Goal: Task Accomplishment & Management: Complete application form

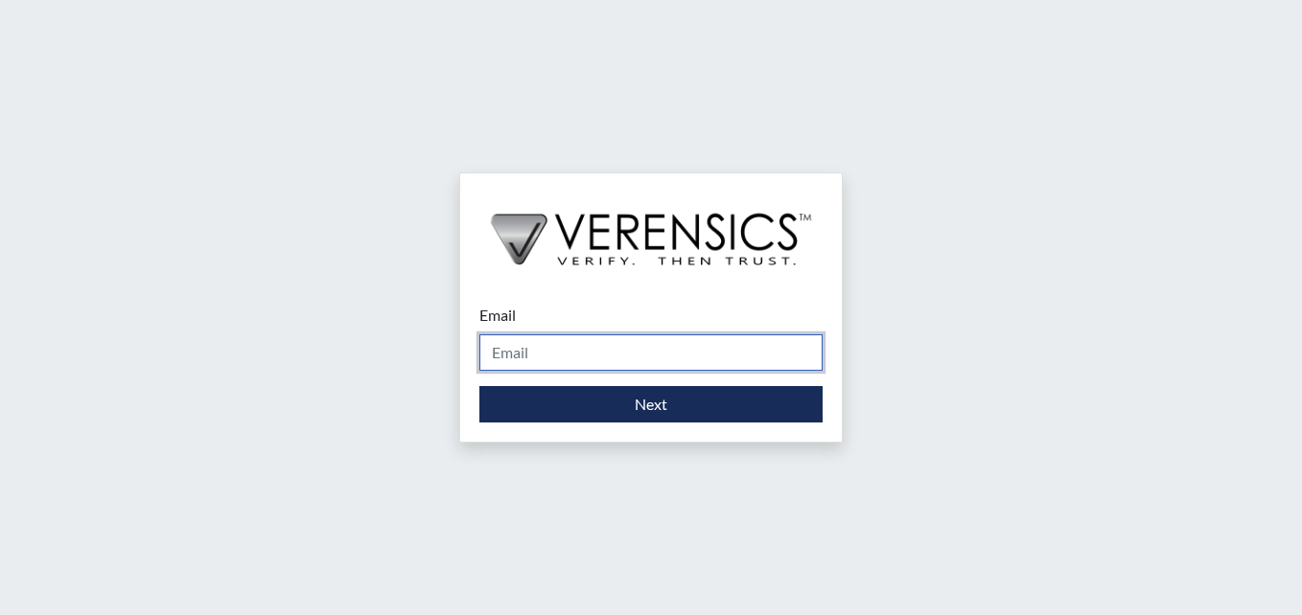
click at [545, 358] on input "Email" at bounding box center [650, 353] width 343 height 36
type input "[PERSON_NAME][EMAIL_ADDRESS][PERSON_NAME][DOMAIN_NAME]"
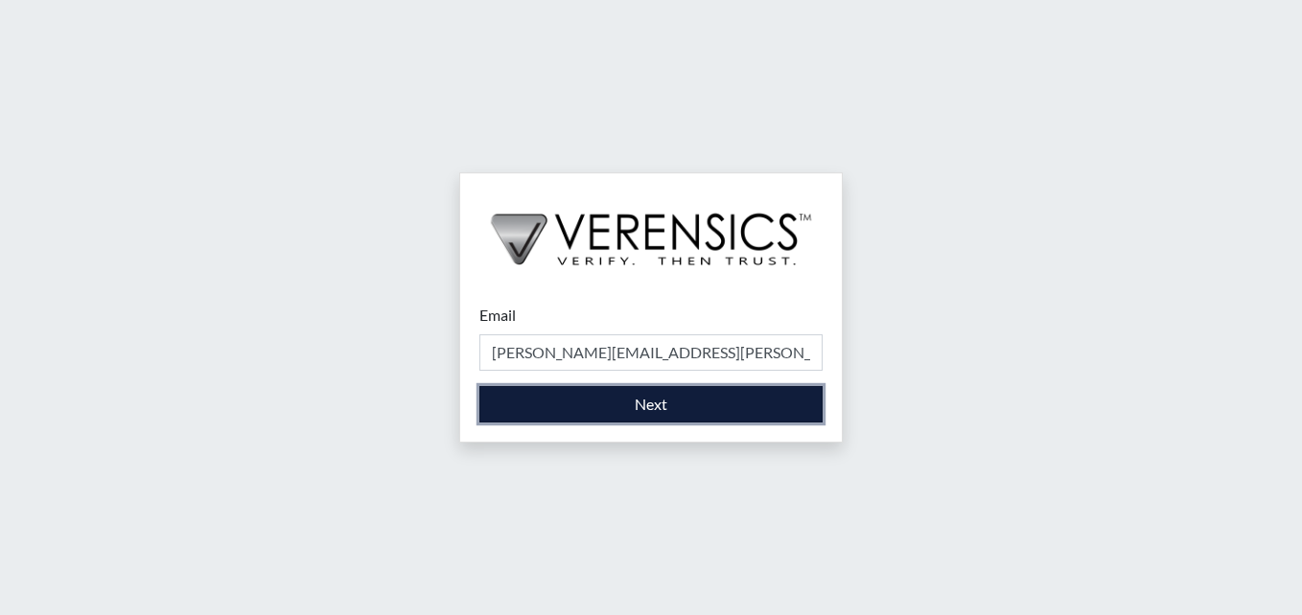
click at [638, 414] on button "Next" at bounding box center [650, 404] width 343 height 36
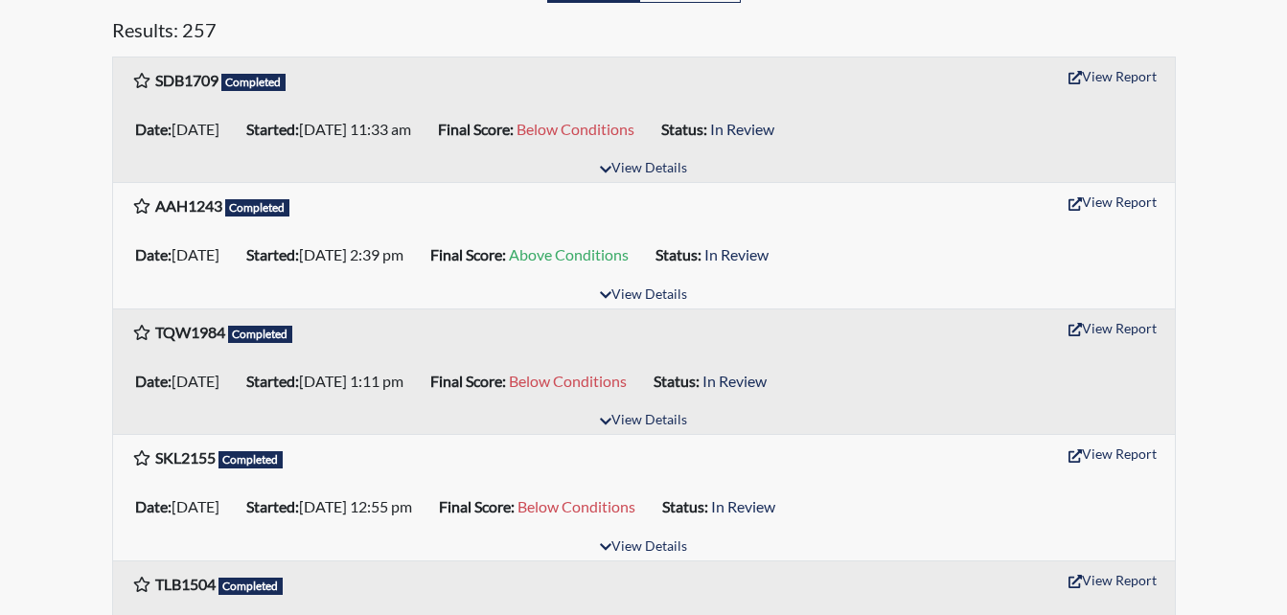
scroll to position [288, 0]
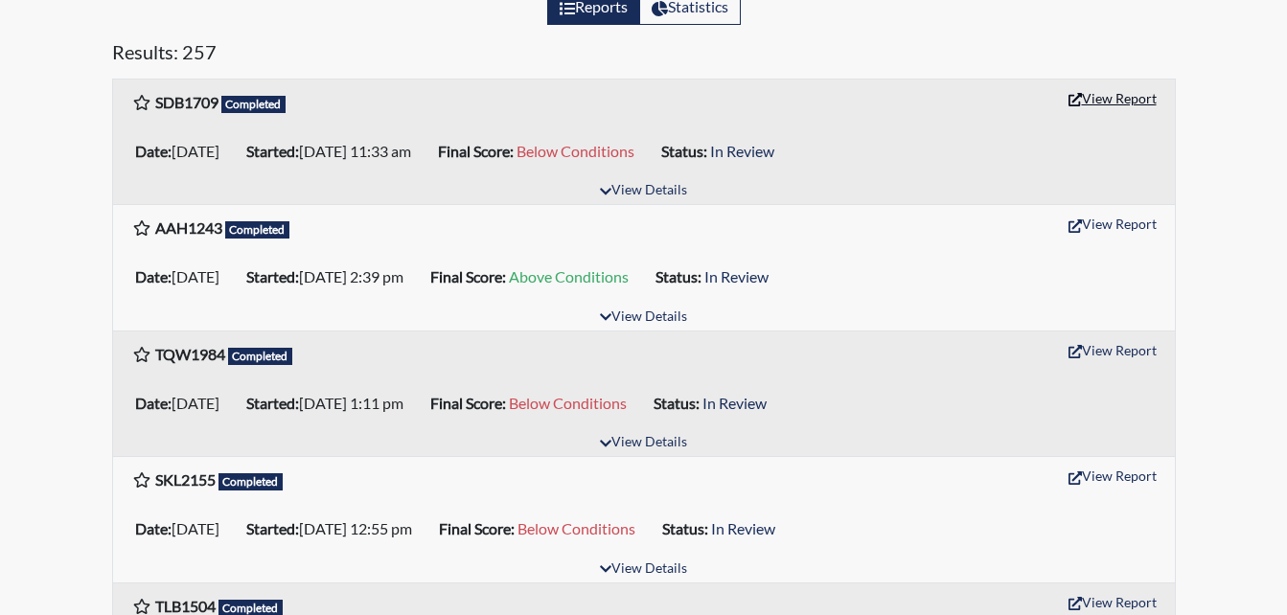
click at [1110, 99] on button "View Report" at bounding box center [1112, 98] width 105 height 30
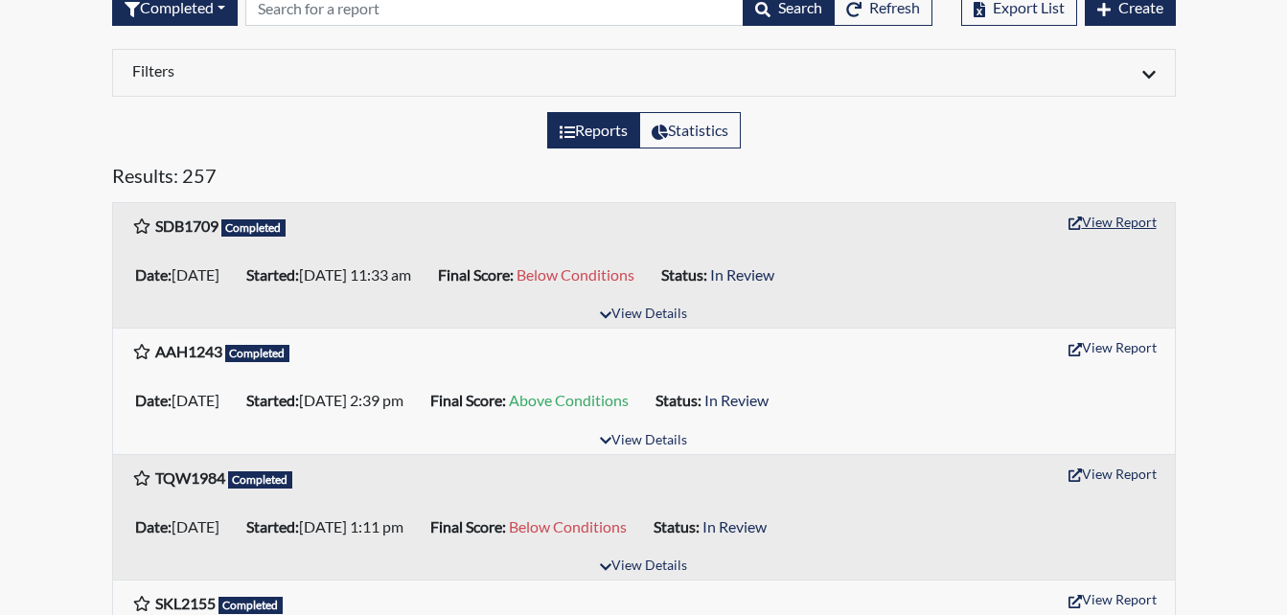
scroll to position [0, 0]
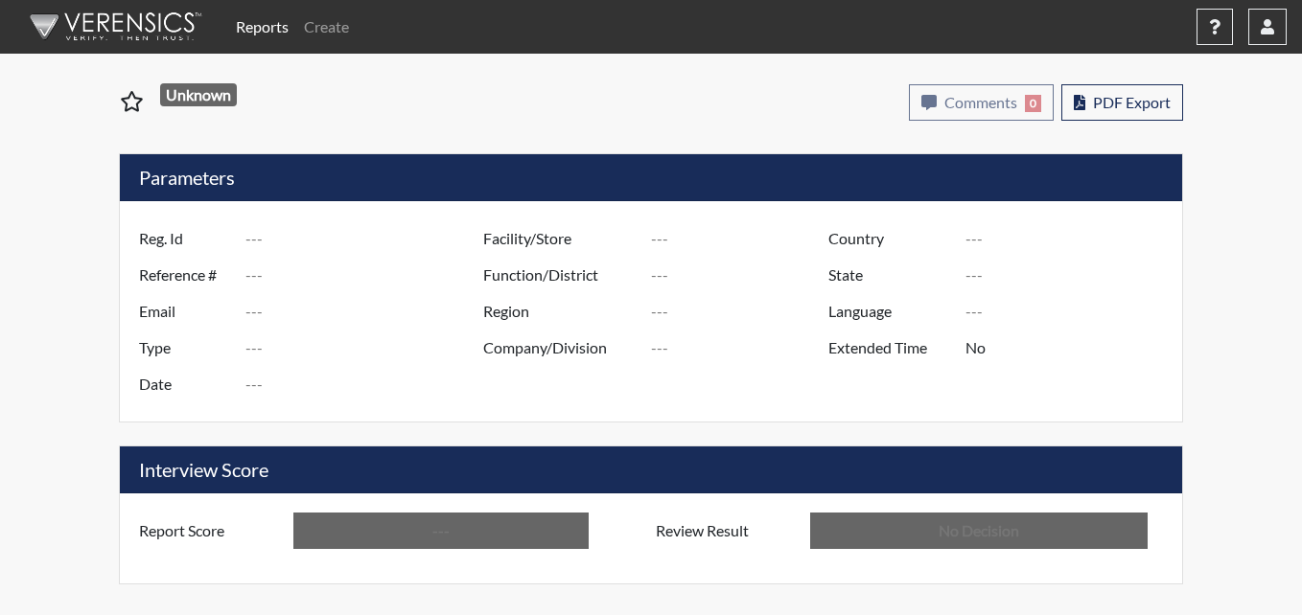
type input "SDB1709"
type input "50961"
type input "---"
type input "Corrections Pre-Employment"
type input "Aug 27, 2025"
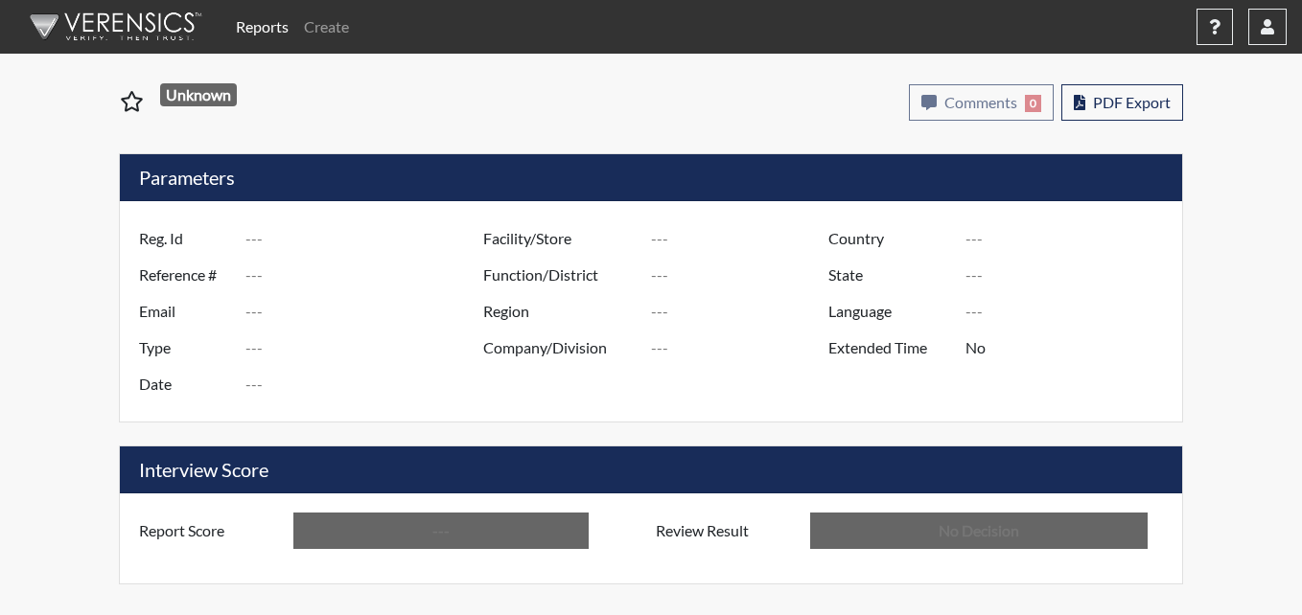
type input "[GEOGRAPHIC_DATA]"
type input "[US_STATE]"
type input "English"
type input "Below Conditions"
type input "In Review"
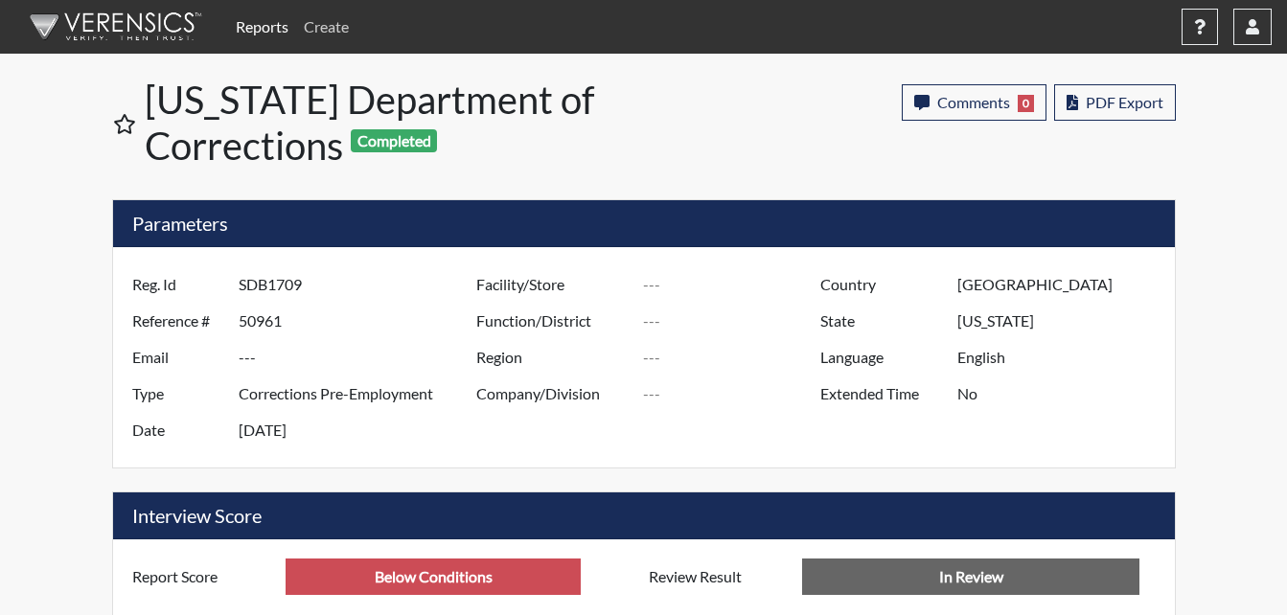
click at [333, 20] on link "Create" at bounding box center [326, 27] width 60 height 38
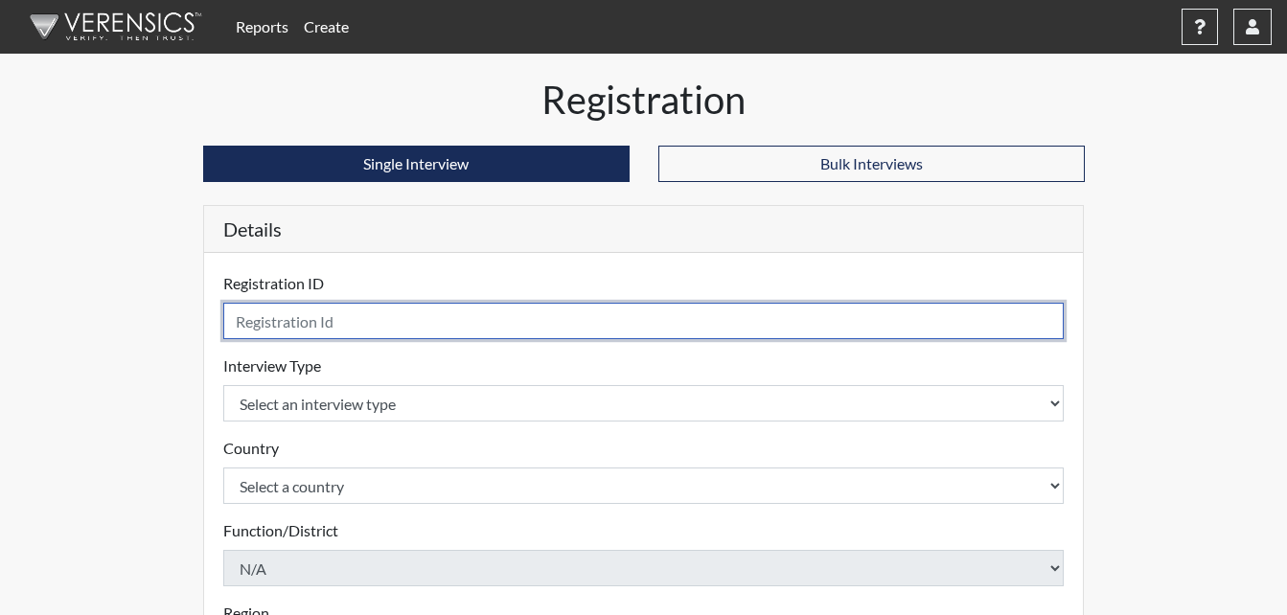
click at [304, 327] on input "text" at bounding box center [644, 321] width 842 height 36
type input "BNR4679"
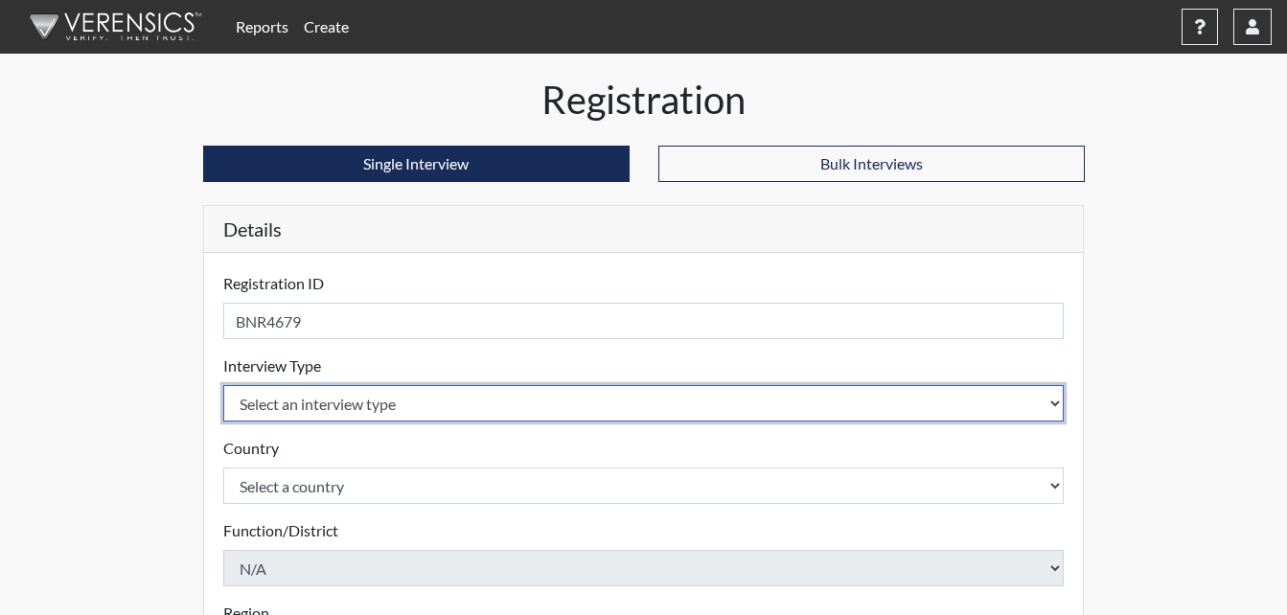
click at [300, 406] on select "Select an interview type Corrections Pre-Employment" at bounding box center [644, 403] width 842 height 36
select select "ff733e93-e1bf-11ea-9c9f-0eff0cf7eb8f"
click at [223, 385] on select "Select an interview type Corrections Pre-Employment" at bounding box center [644, 403] width 842 height 36
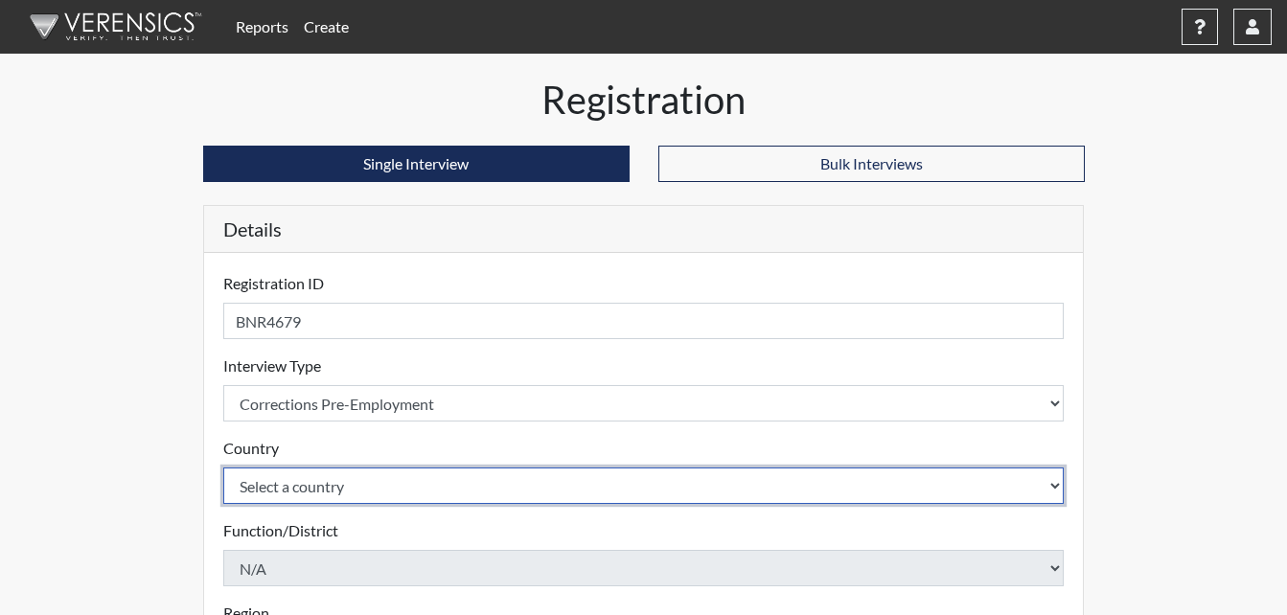
click at [330, 488] on select "Select a country United States Mexico" at bounding box center [644, 486] width 842 height 36
select select "united-states-of-america"
click at [223, 468] on select "Select a country United States Mexico" at bounding box center [644, 486] width 842 height 36
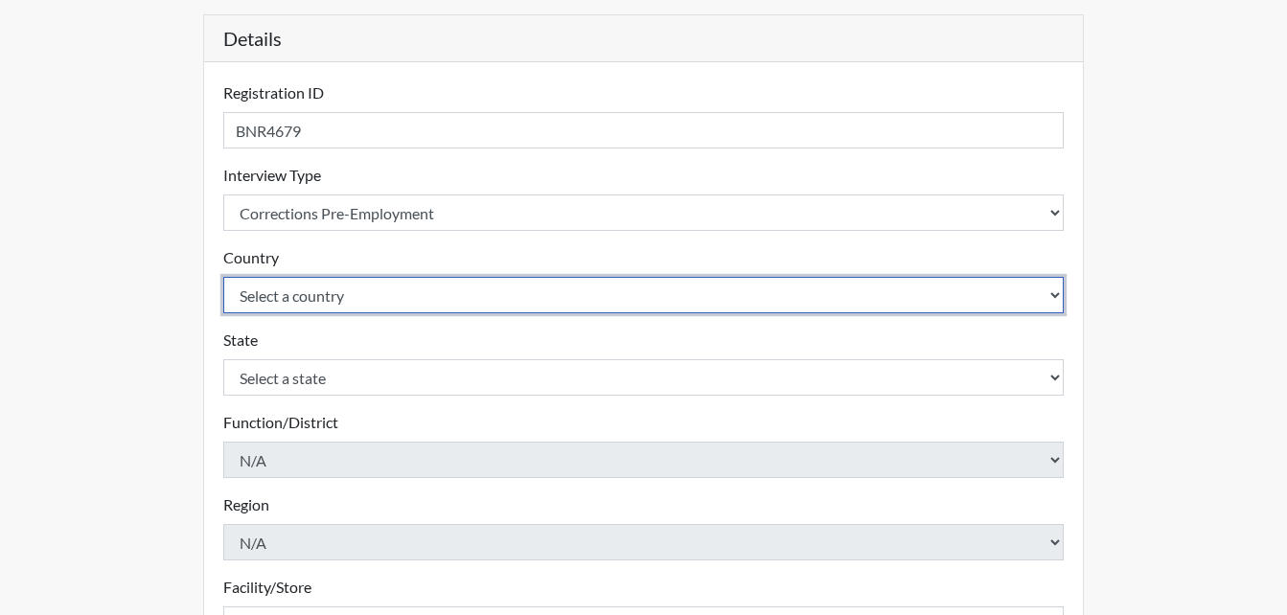
scroll to position [192, 0]
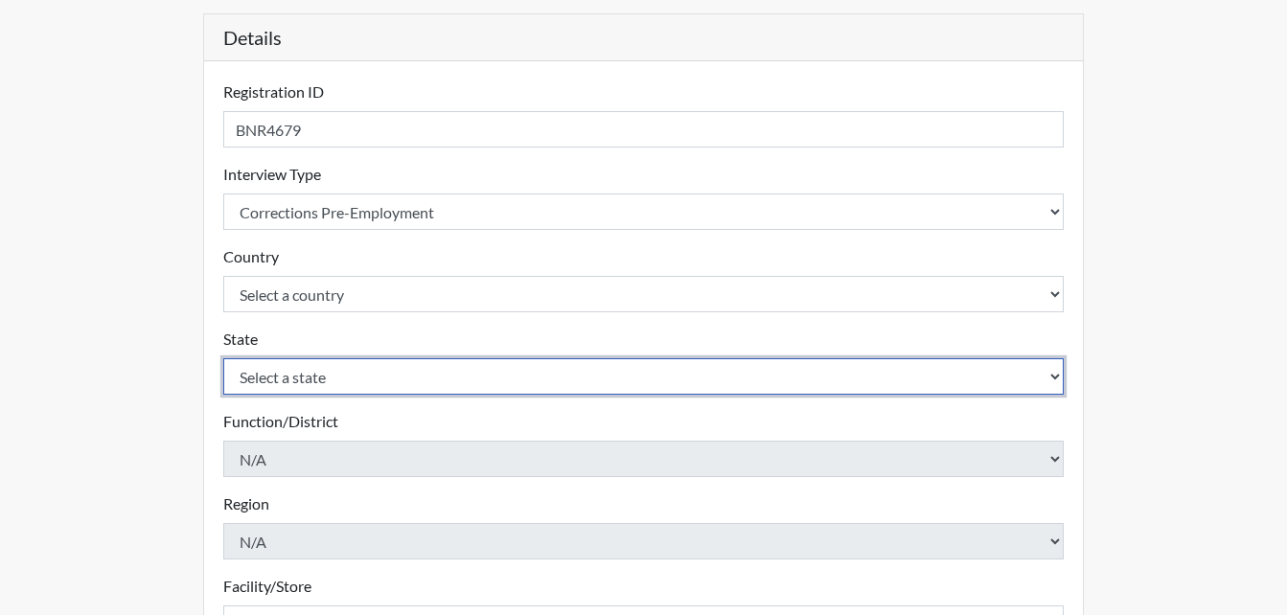
click at [344, 377] on select "Select a state Alabama Alaska Arizona Arkansas California Colorado Connecticut …" at bounding box center [644, 377] width 842 height 36
select select "GA"
click at [223, 359] on select "Select a state Alabama Alaska Arizona Arkansas California Colorado Connecticut …" at bounding box center [644, 377] width 842 height 36
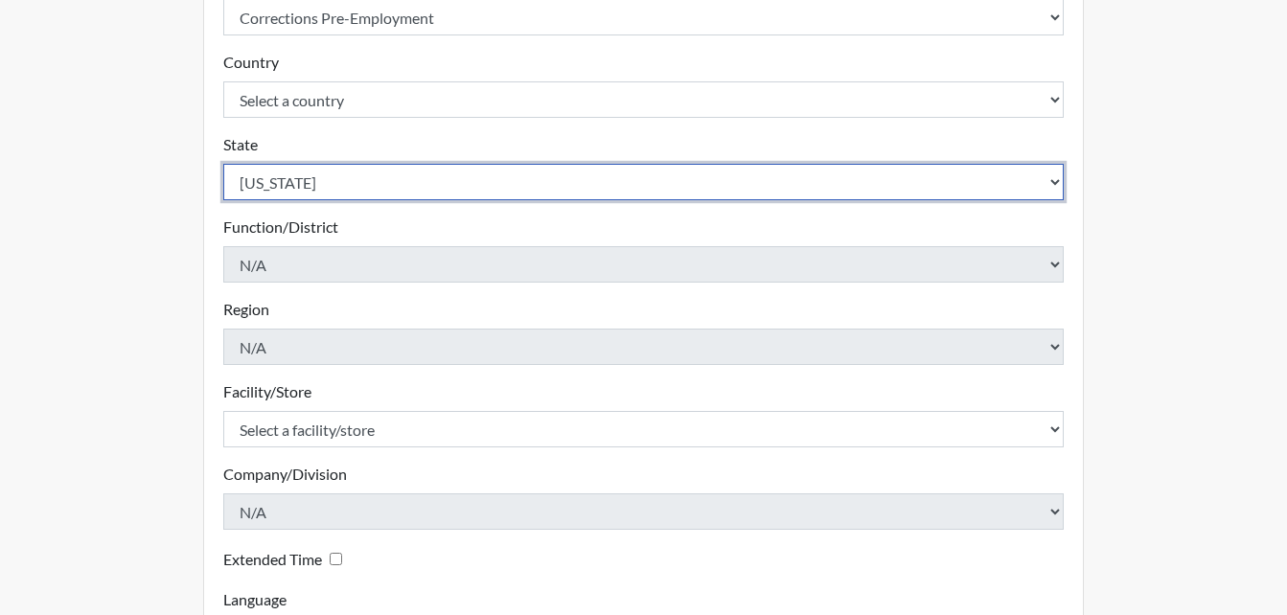
scroll to position [479, 0]
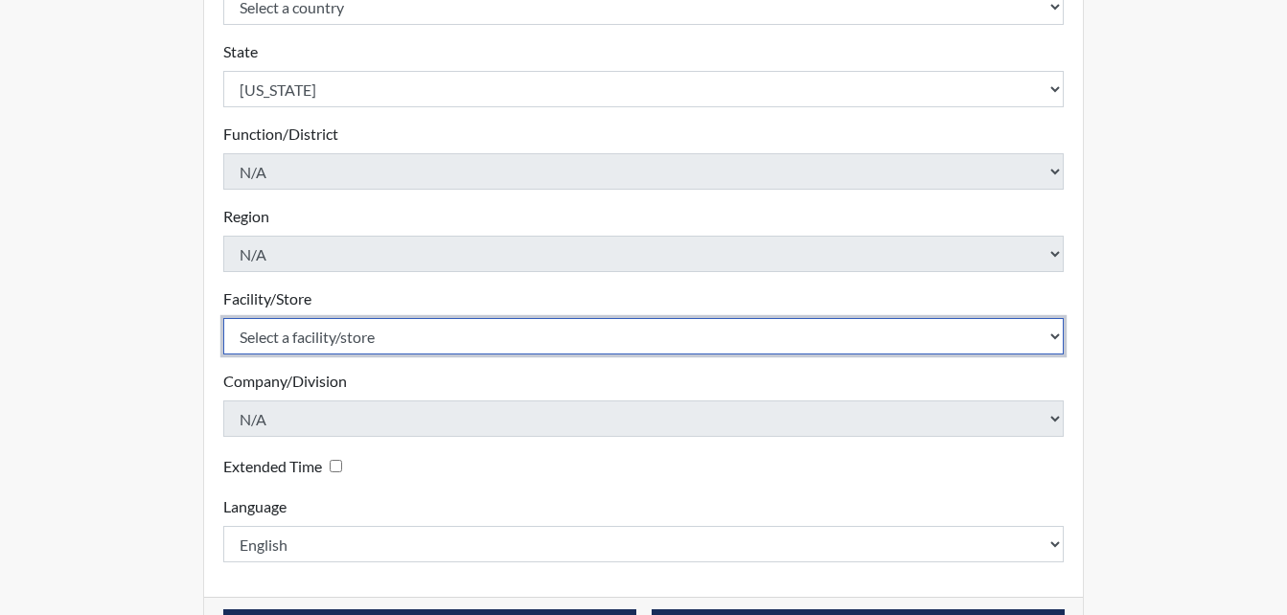
click at [339, 334] on select "Select a facility/store Calhoun SP" at bounding box center [644, 336] width 842 height 36
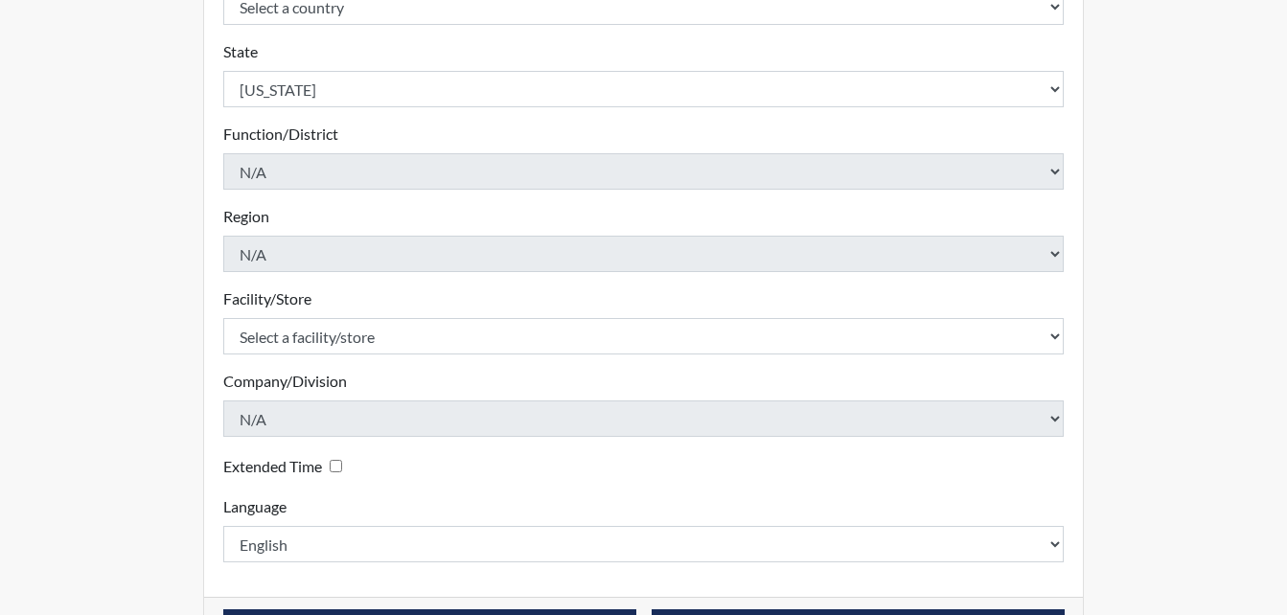
click at [335, 361] on form "Registration ID BNR4679 Please provide a registration ID. Interview Type Select…" at bounding box center [644, 178] width 842 height 770
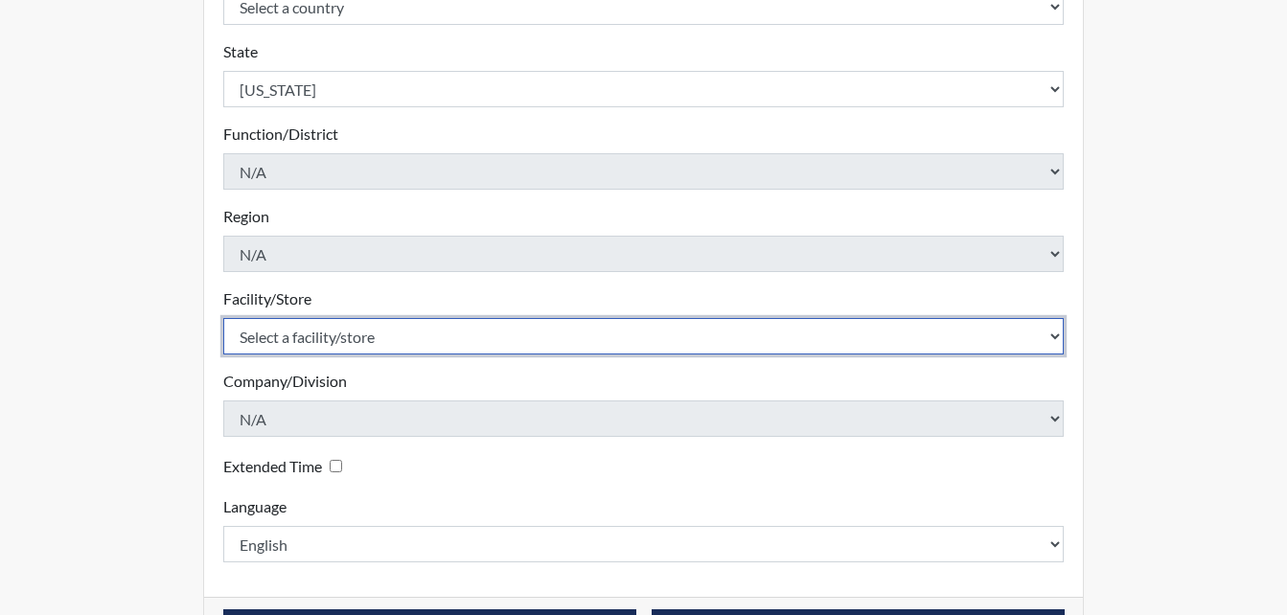
click at [325, 333] on select "Select a facility/store Calhoun SP" at bounding box center [644, 336] width 842 height 36
select select "6cac2b59-3591-4b40-b097-ccfdafc86ef1"
click at [223, 318] on select "Select a facility/store Calhoun SP" at bounding box center [644, 336] width 842 height 36
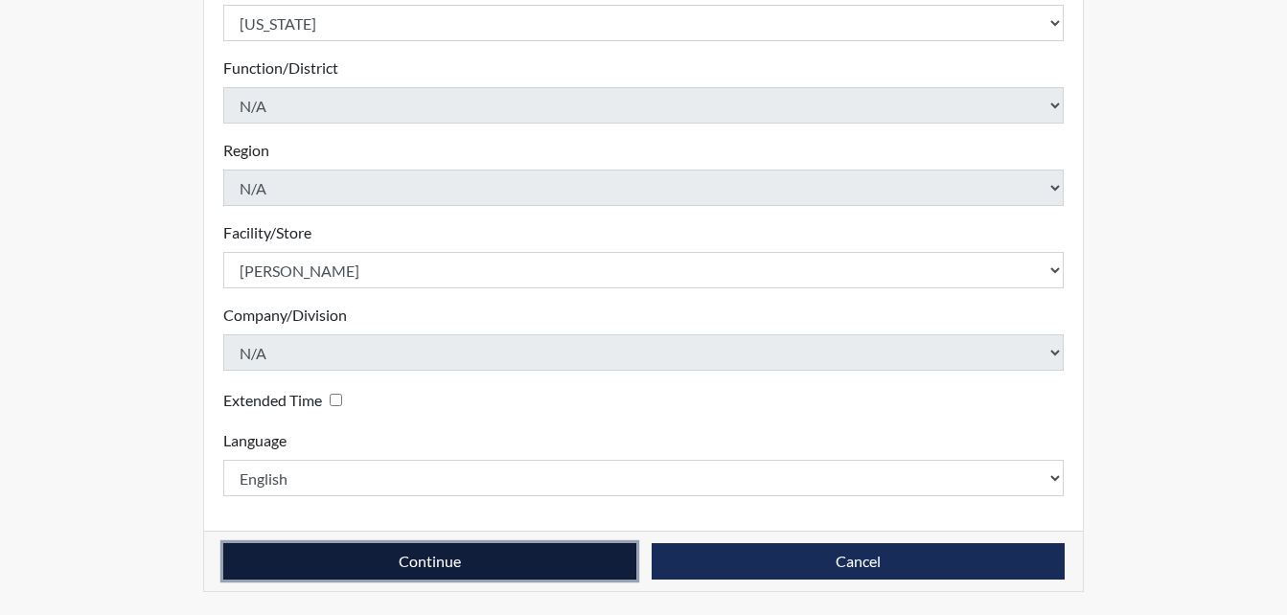
click at [503, 566] on button "Continue" at bounding box center [429, 562] width 413 height 36
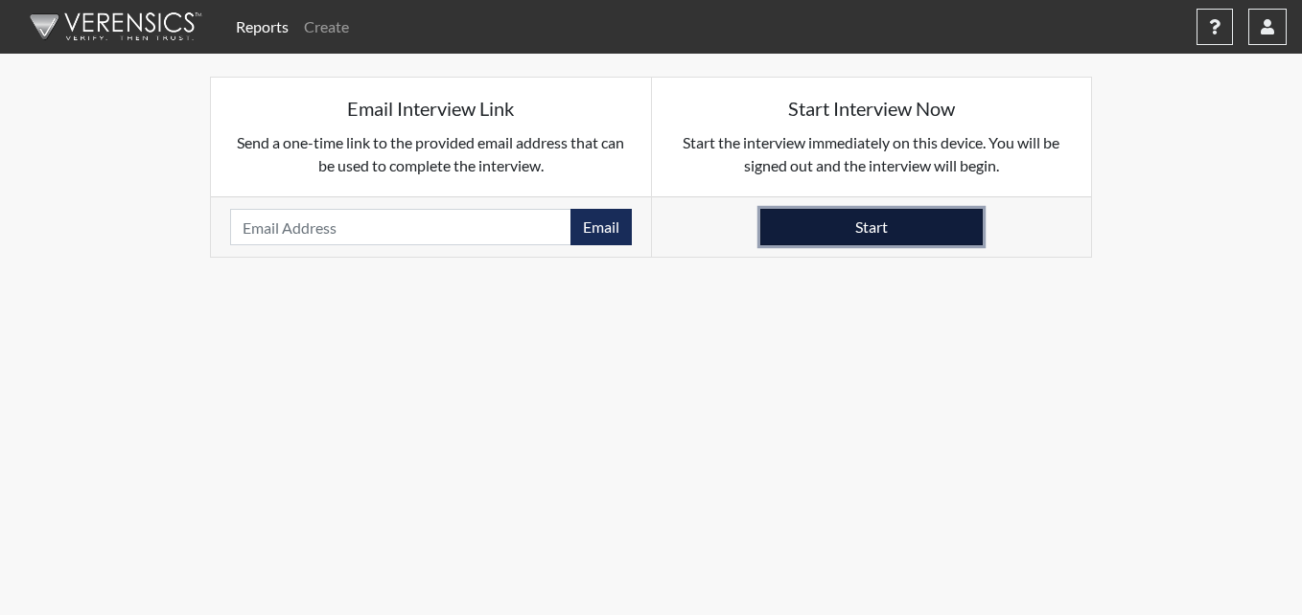
click at [877, 227] on button "Start" at bounding box center [871, 227] width 222 height 36
